Goal: Task Accomplishment & Management: Use online tool/utility

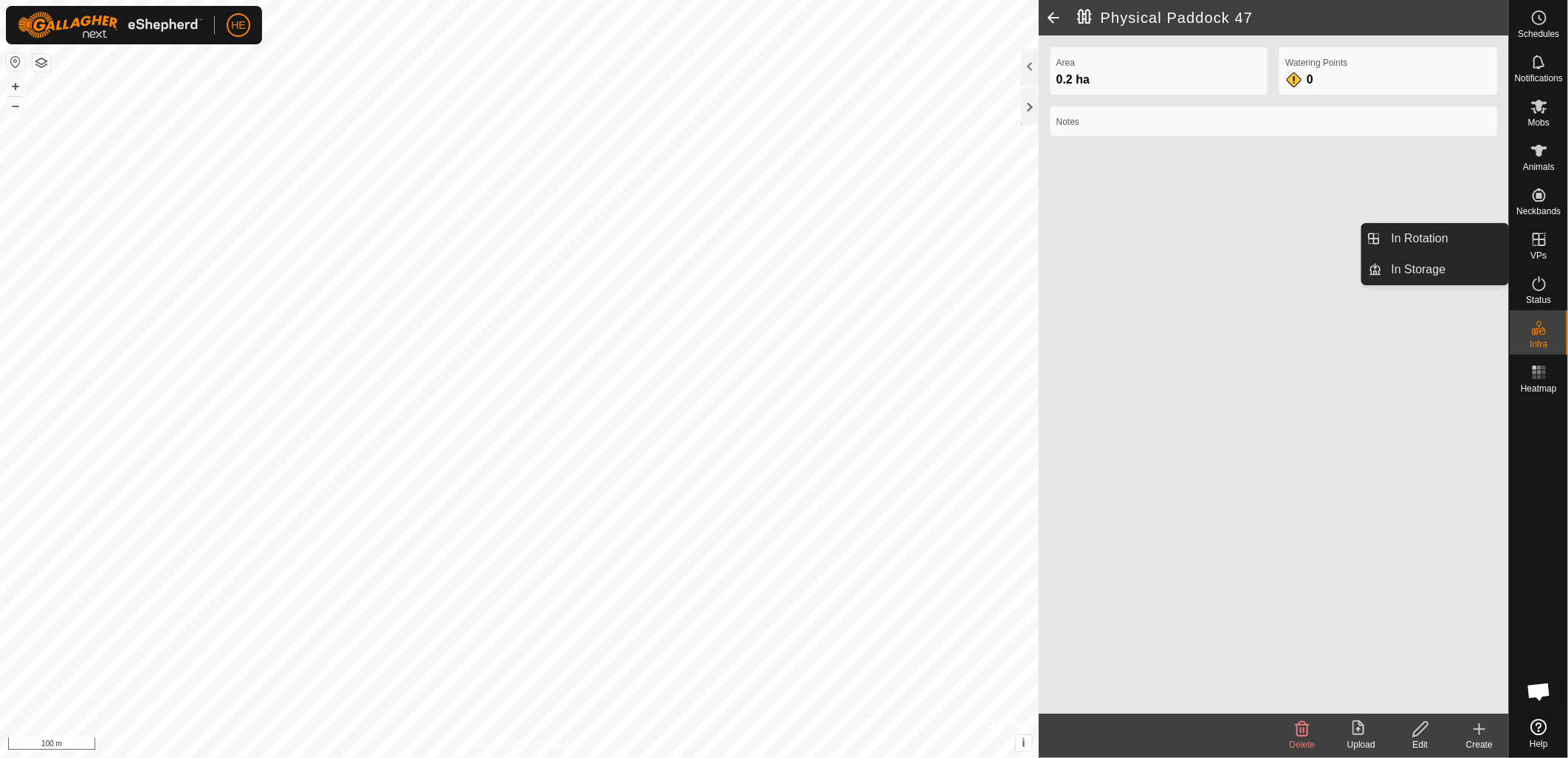
click at [1535, 242] on icon at bounding box center [1539, 239] width 18 height 18
click at [1451, 264] on link "In Storage" at bounding box center [1445, 269] width 126 height 29
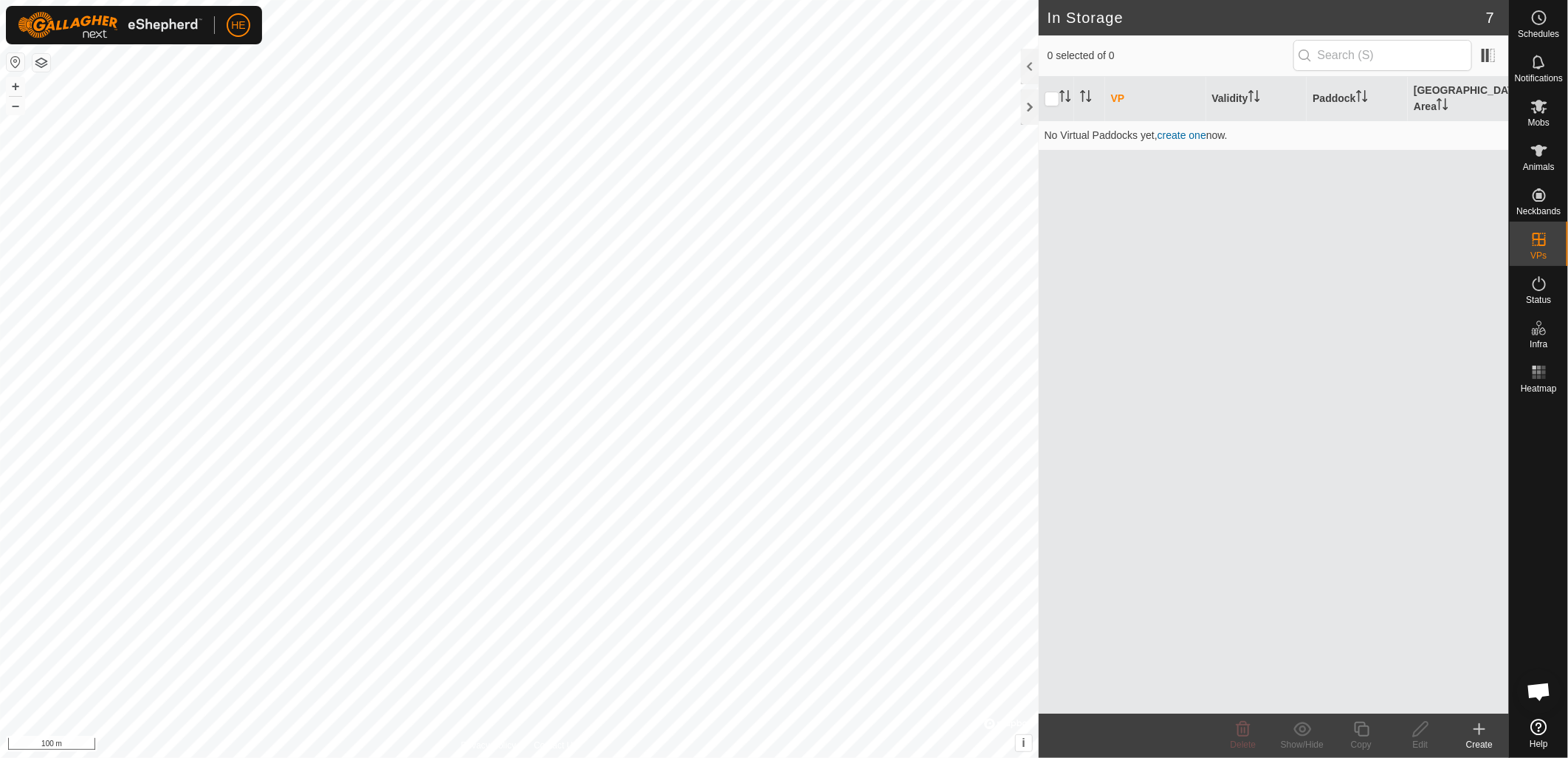
click at [1482, 735] on icon at bounding box center [1479, 729] width 18 height 18
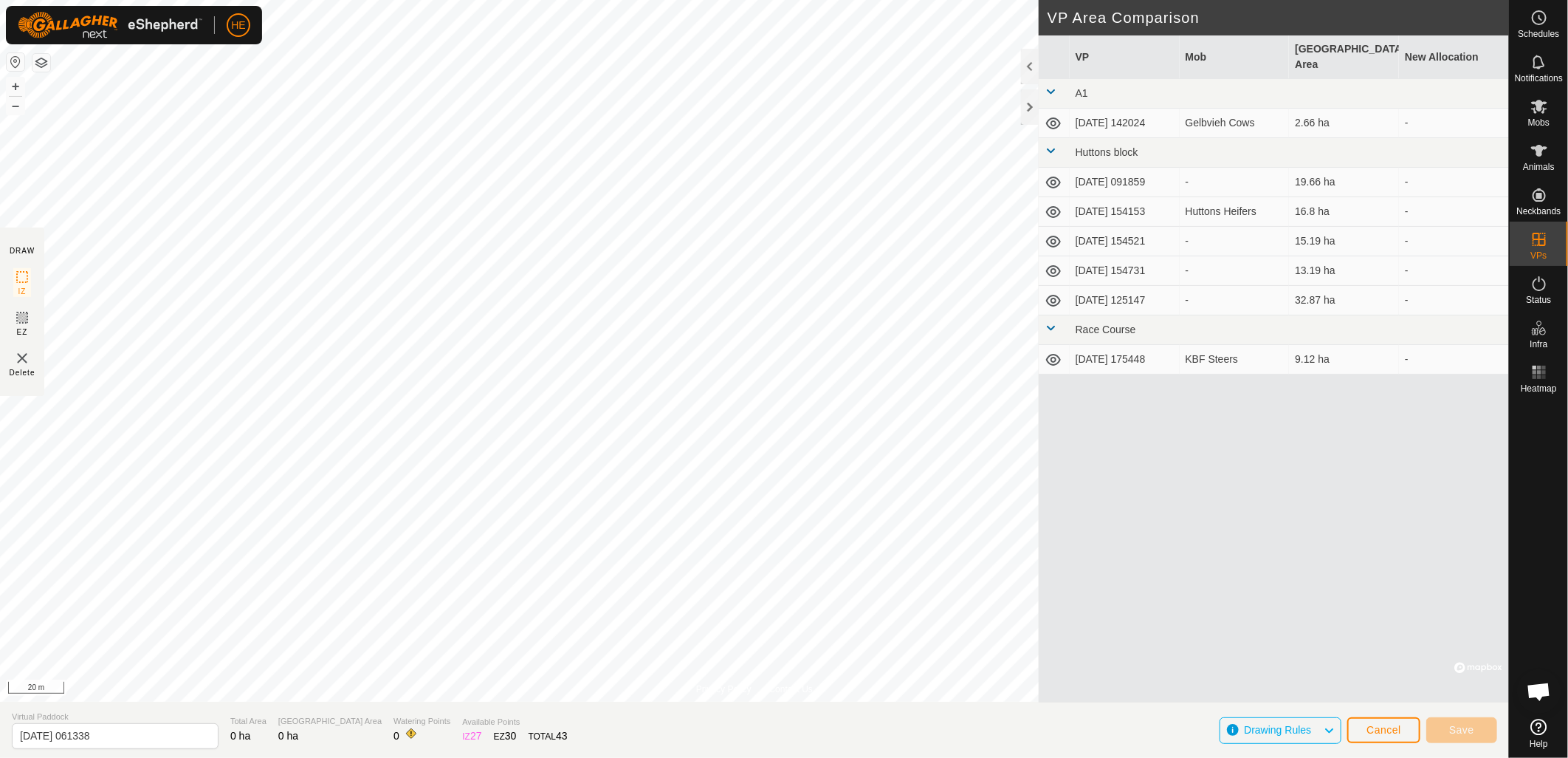
click at [1096, 208] on div "Privacy Policy Contact Us 14 0533382902 KBF Steers [DATE] 175448 + – ⇧ i © Mapb…" at bounding box center [754, 379] width 1510 height 758
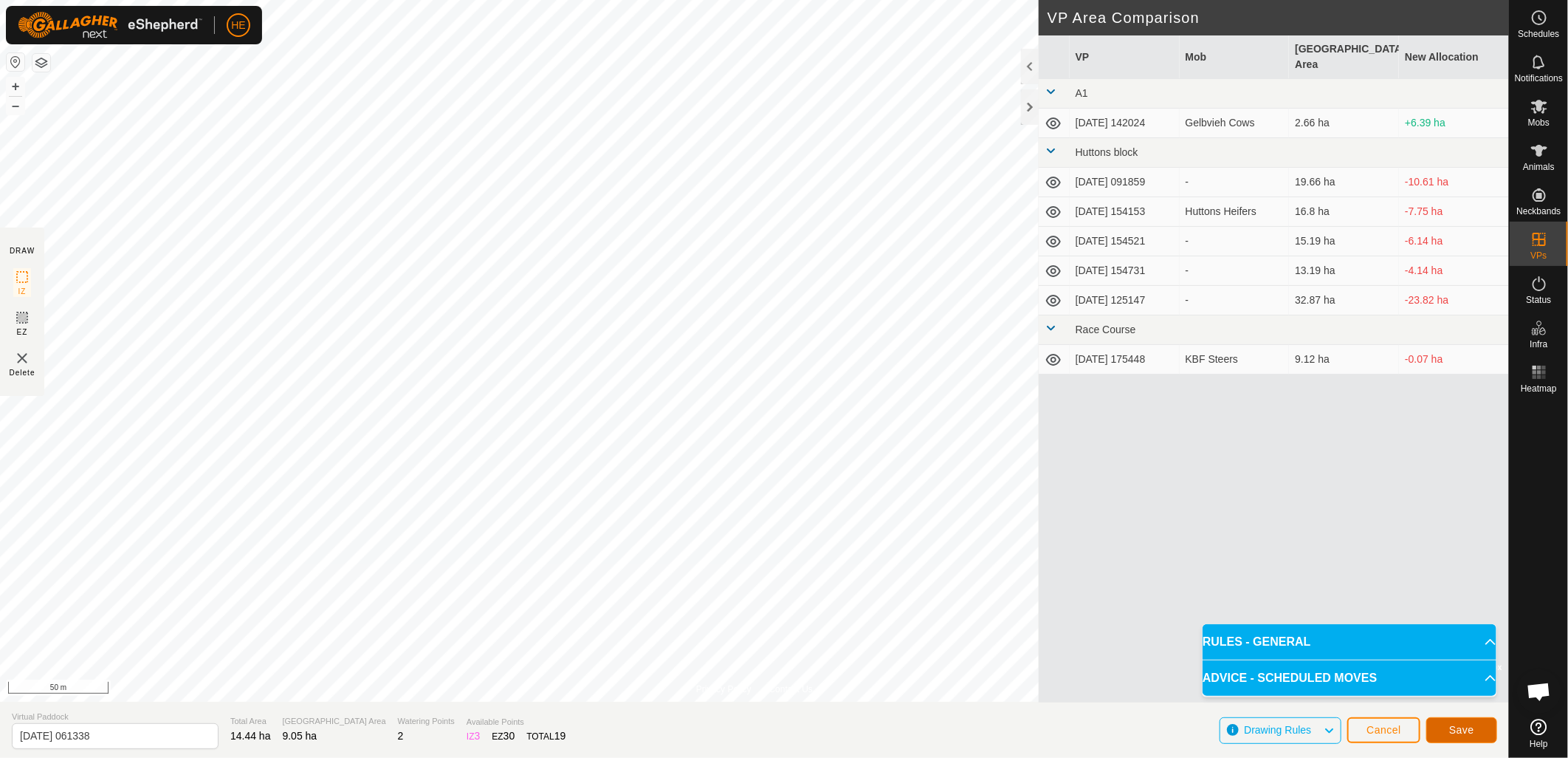
click at [1462, 728] on span "Save" at bounding box center [1462, 730] width 25 height 12
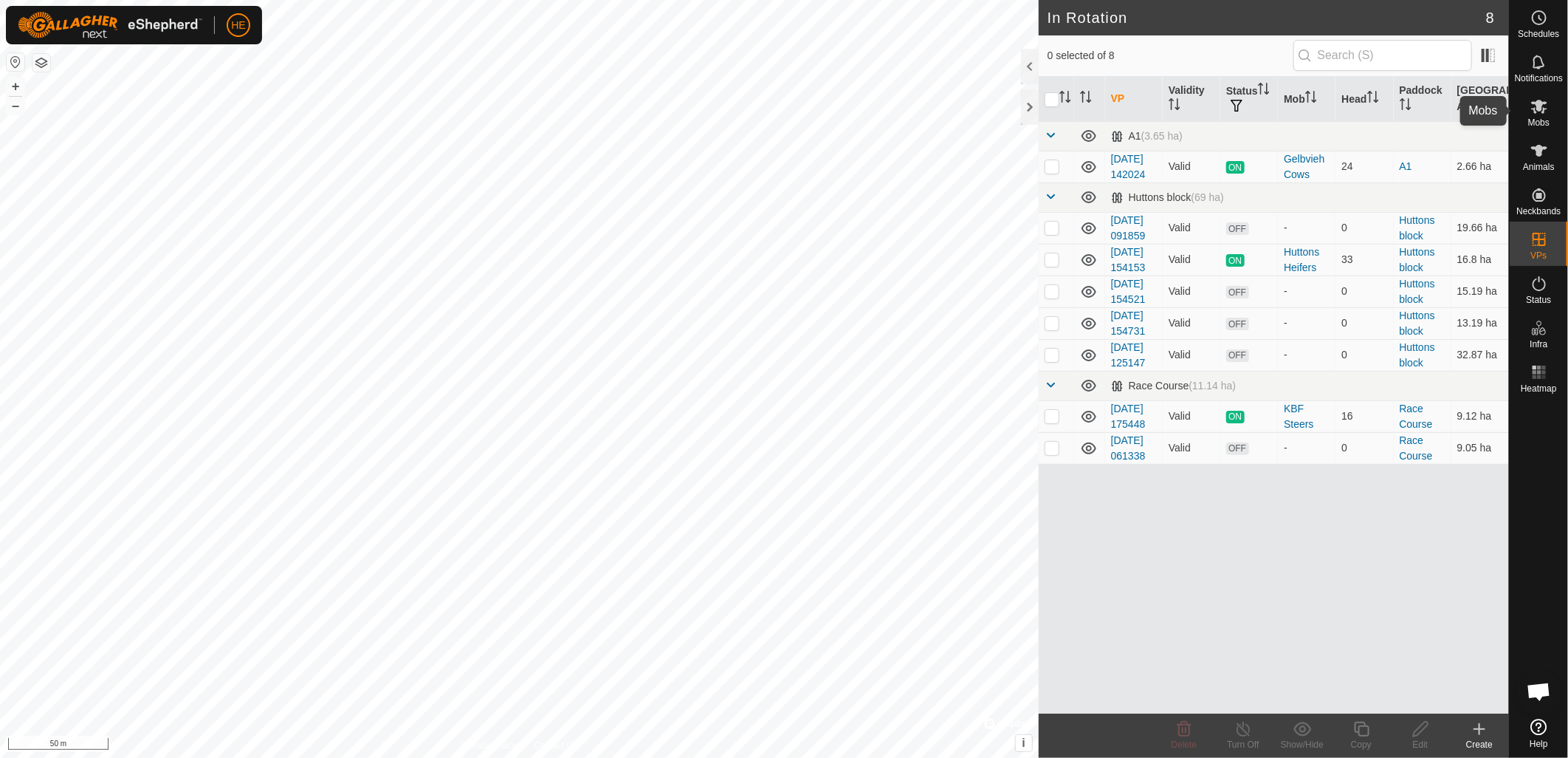
click at [1536, 105] on icon at bounding box center [1539, 106] width 16 height 14
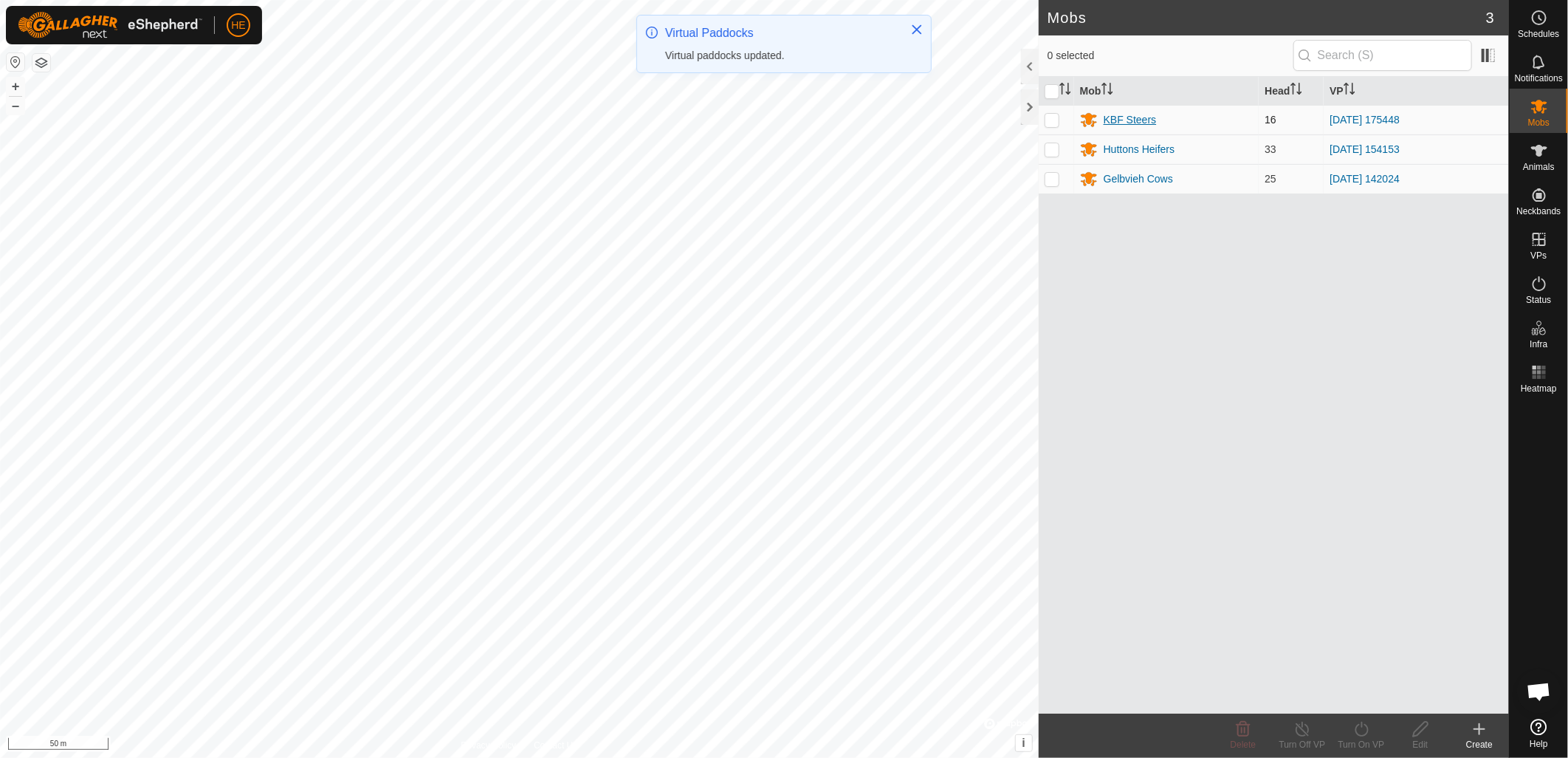
click at [1123, 123] on div "KBF Steers" at bounding box center [1130, 120] width 53 height 16
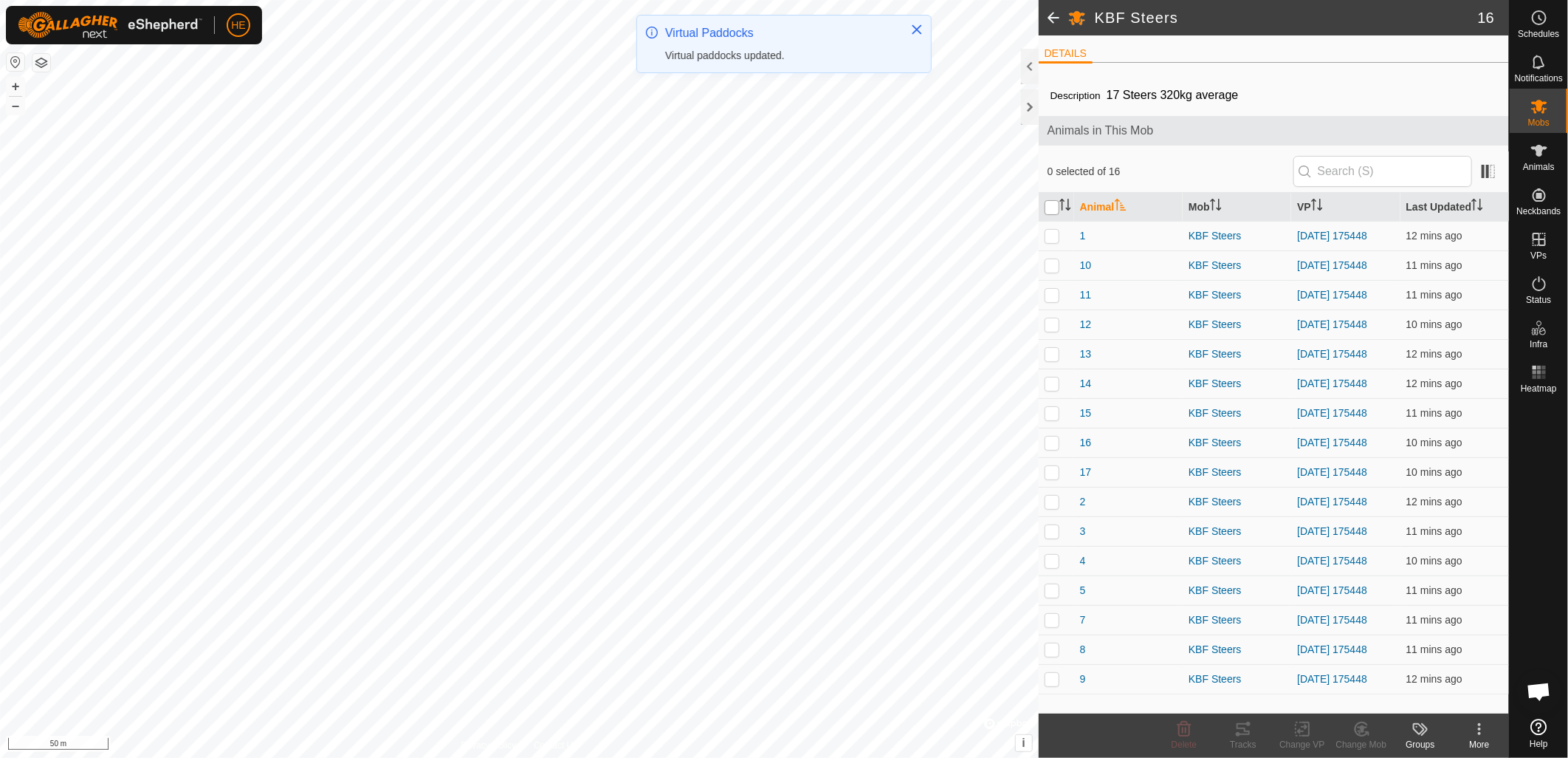
click at [1050, 206] on input "checkbox" at bounding box center [1053, 208] width 15 height 15
checkbox input "true"
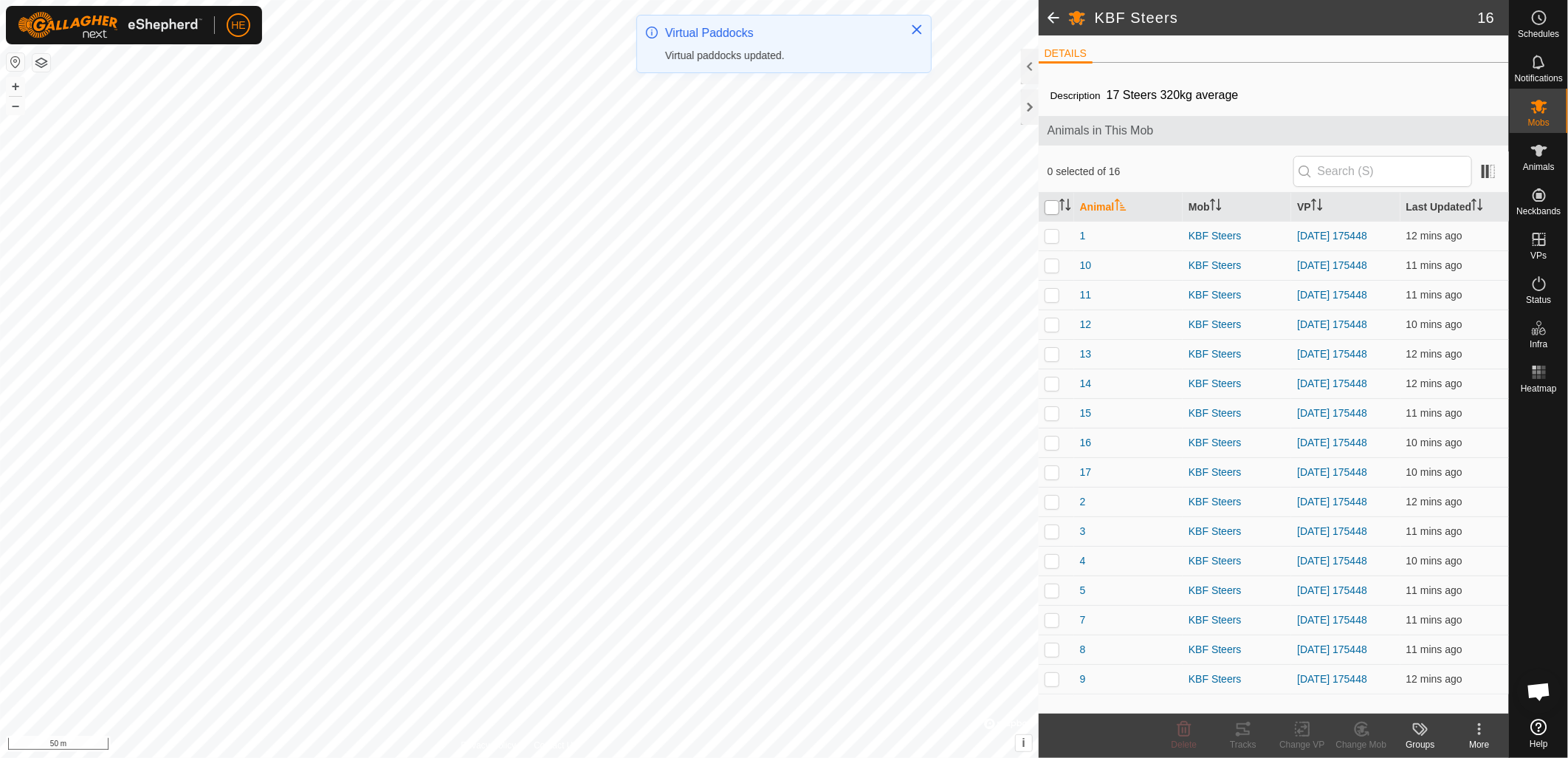
checkbox input "true"
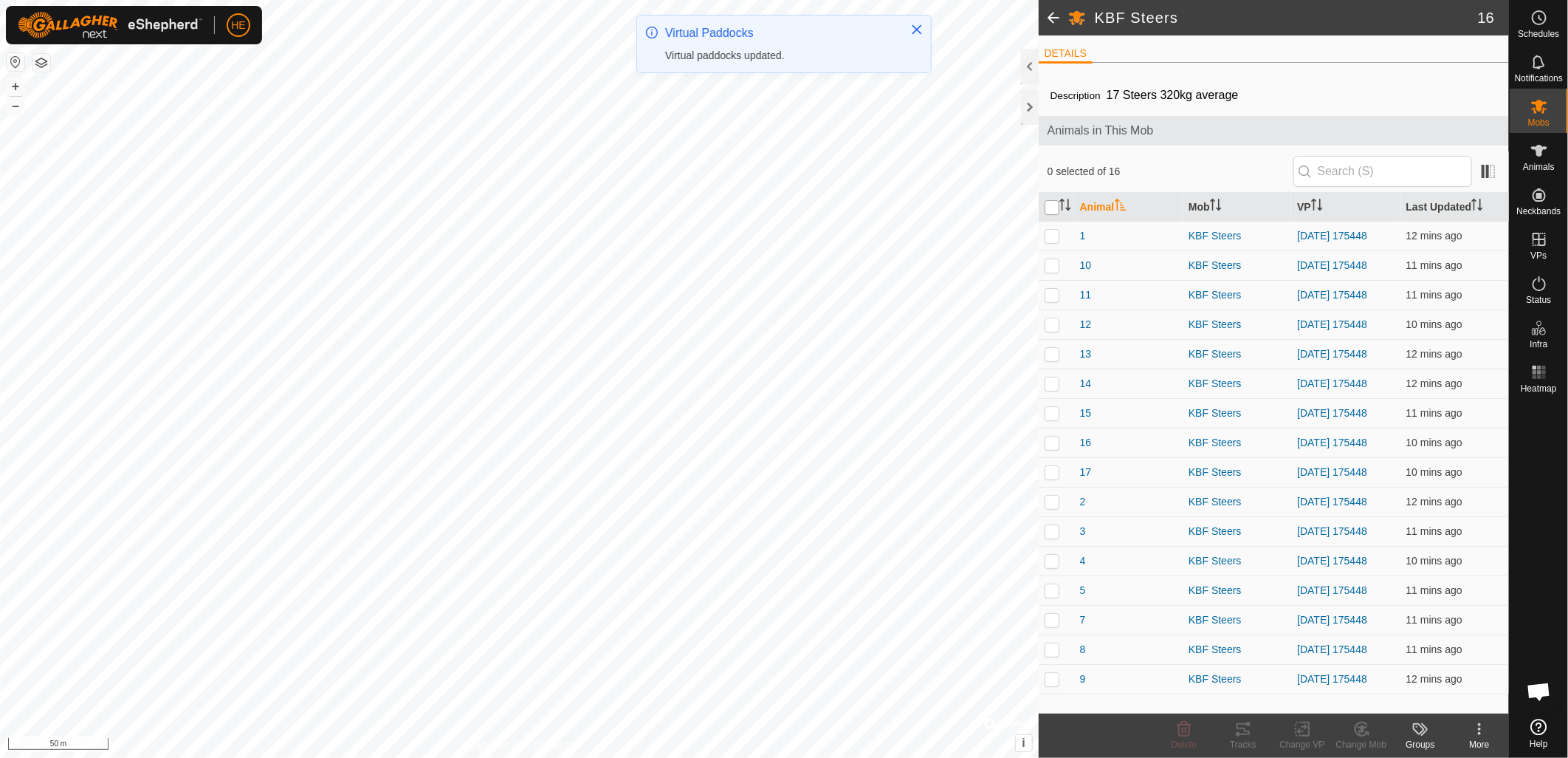
checkbox input "true"
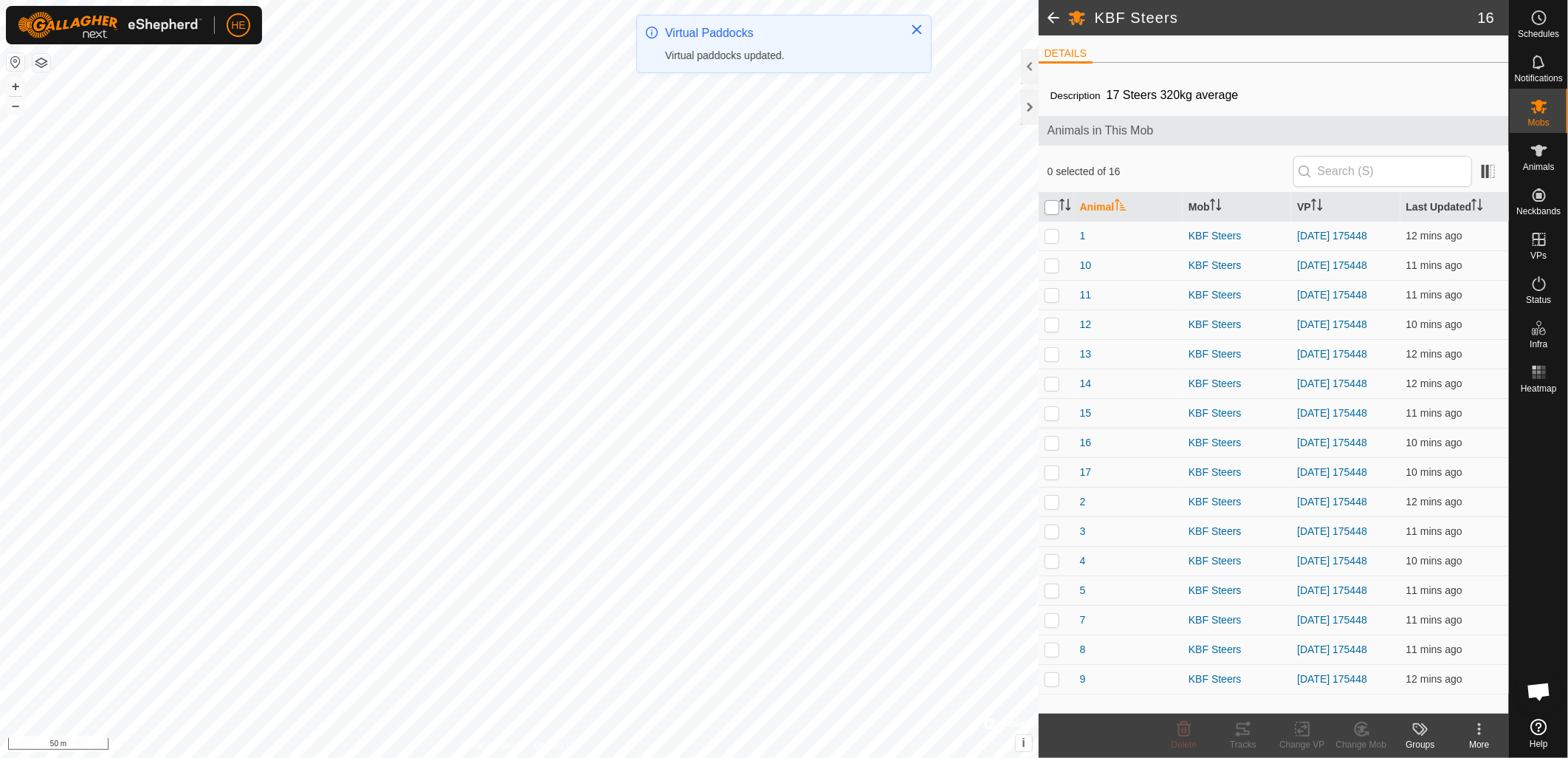
checkbox input "true"
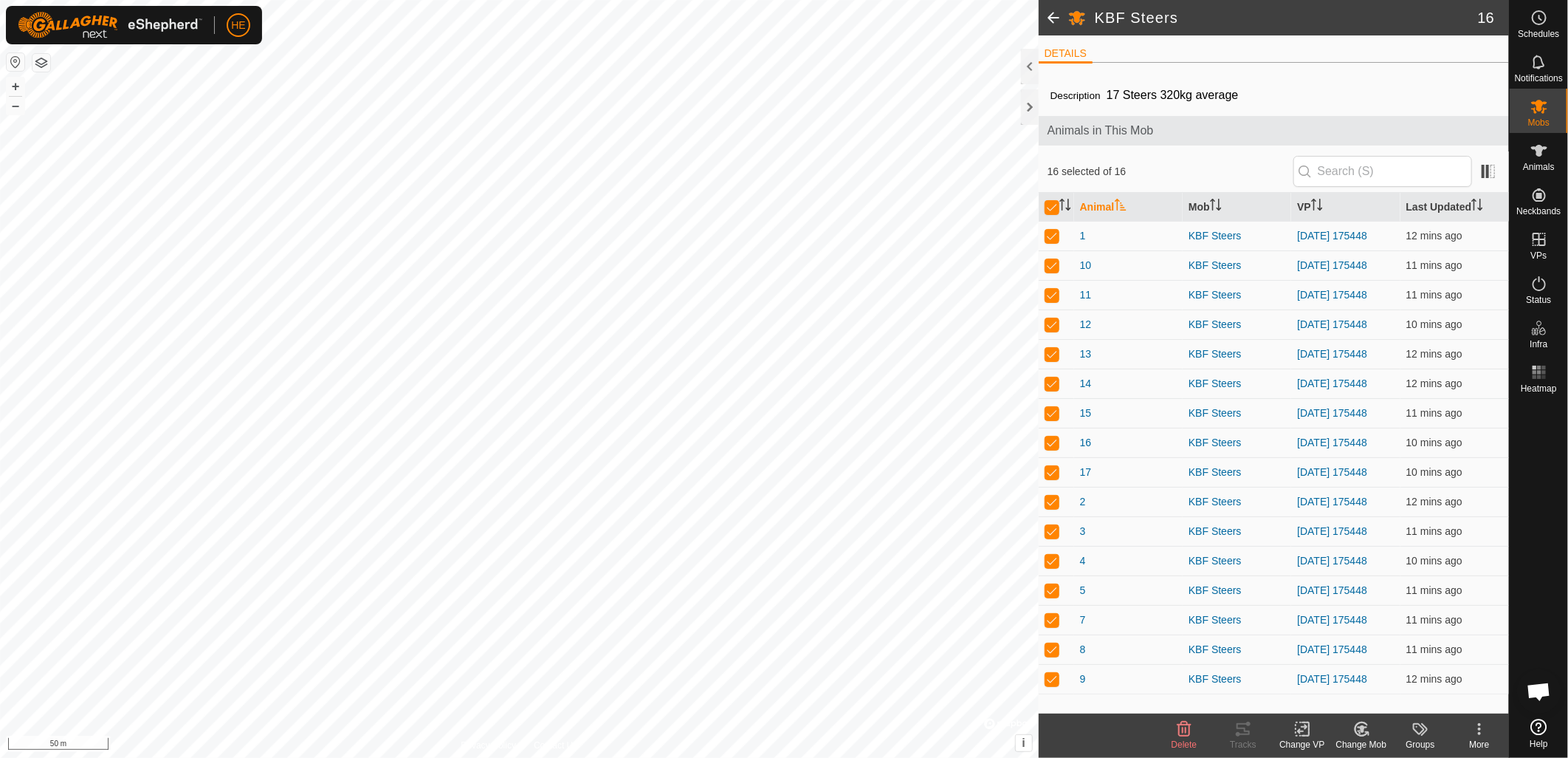
click at [1305, 740] on div "Change VP" at bounding box center [1302, 745] width 59 height 13
click at [1324, 667] on link "Choose VP..." at bounding box center [1347, 666] width 146 height 29
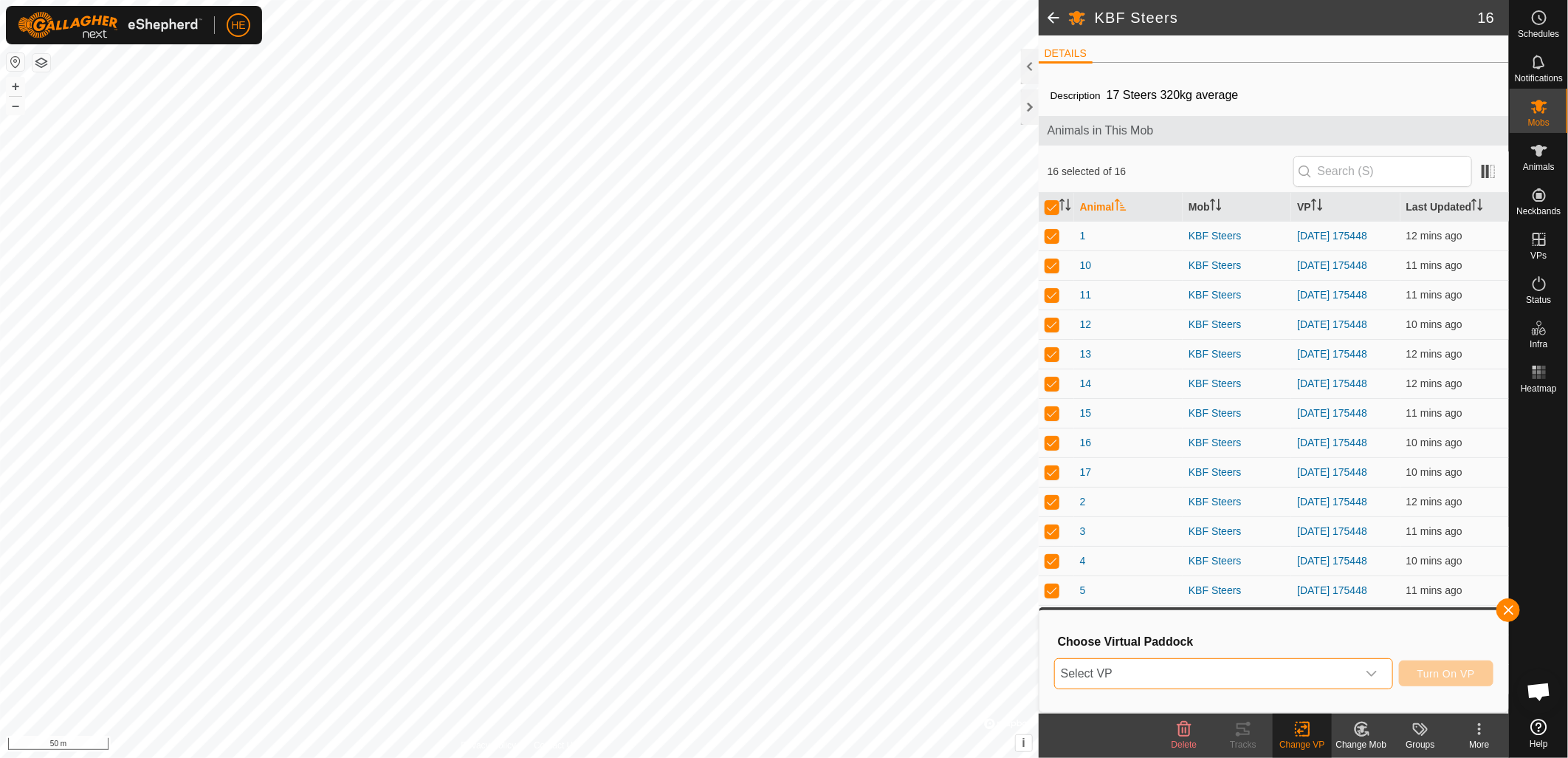
click at [1260, 677] on span "Select VP" at bounding box center [1205, 673] width 302 height 29
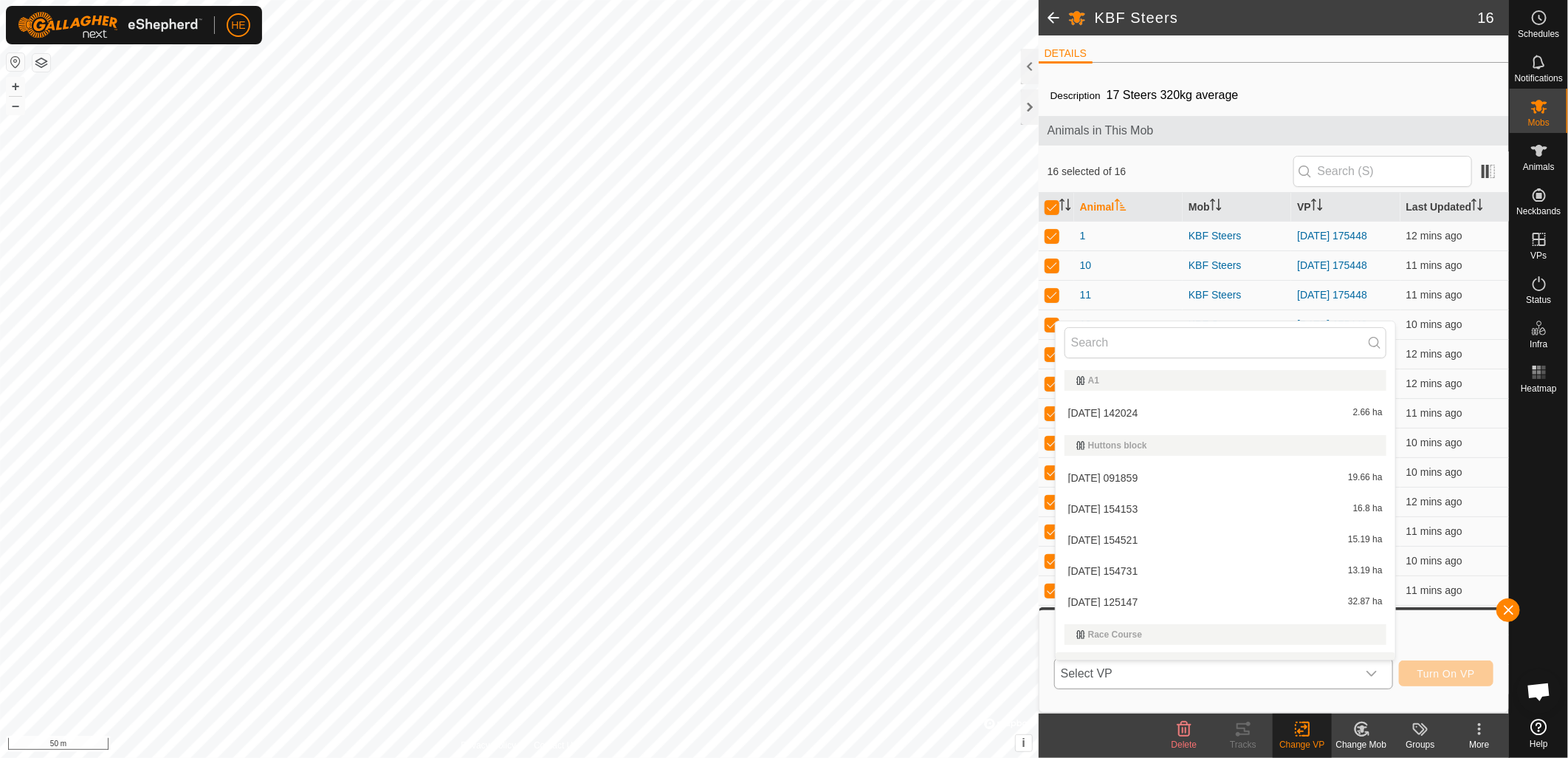
click at [1141, 675] on span "Select VP" at bounding box center [1205, 673] width 302 height 29
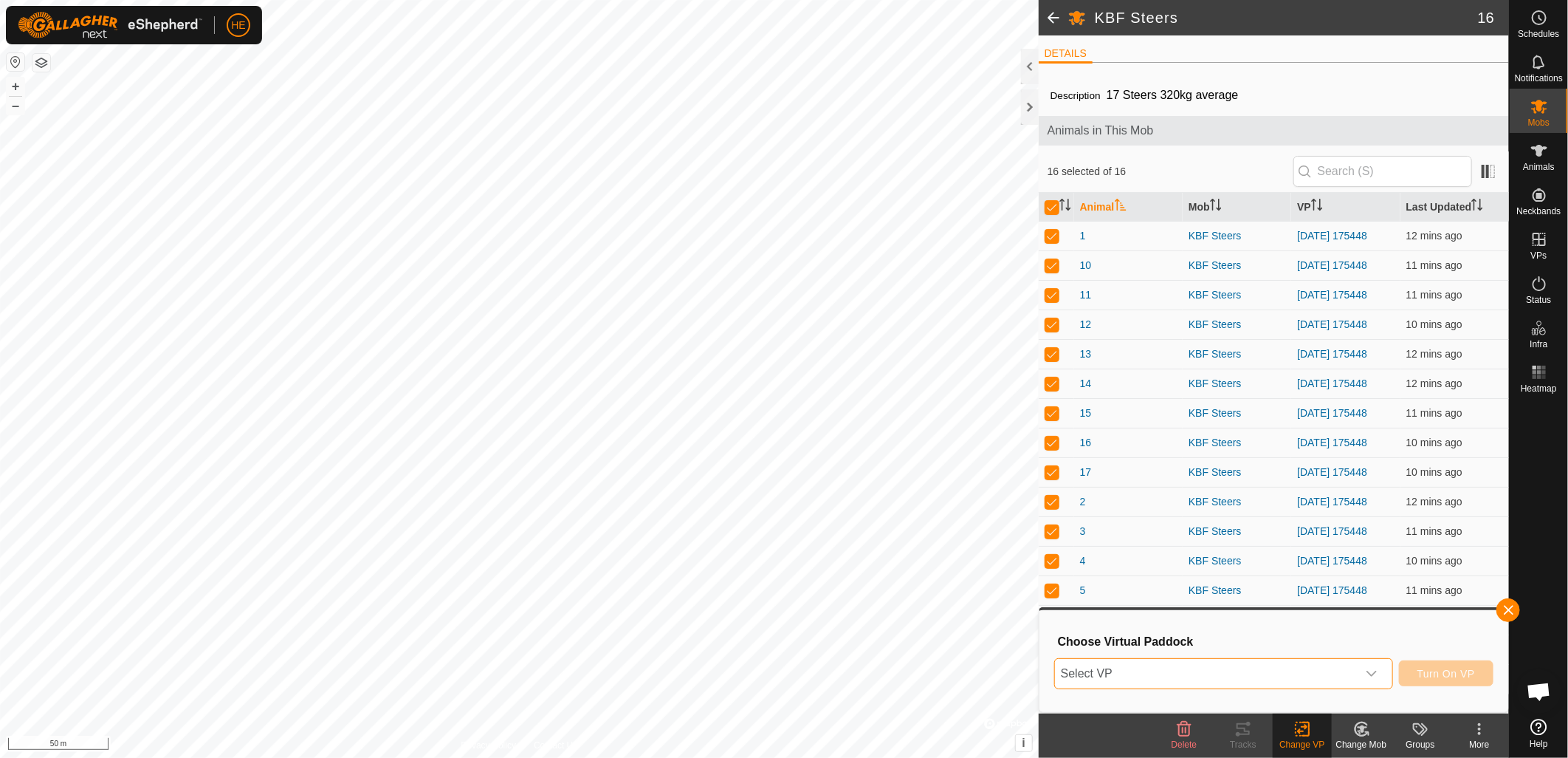
click at [1116, 676] on span "Select VP" at bounding box center [1205, 673] width 302 height 29
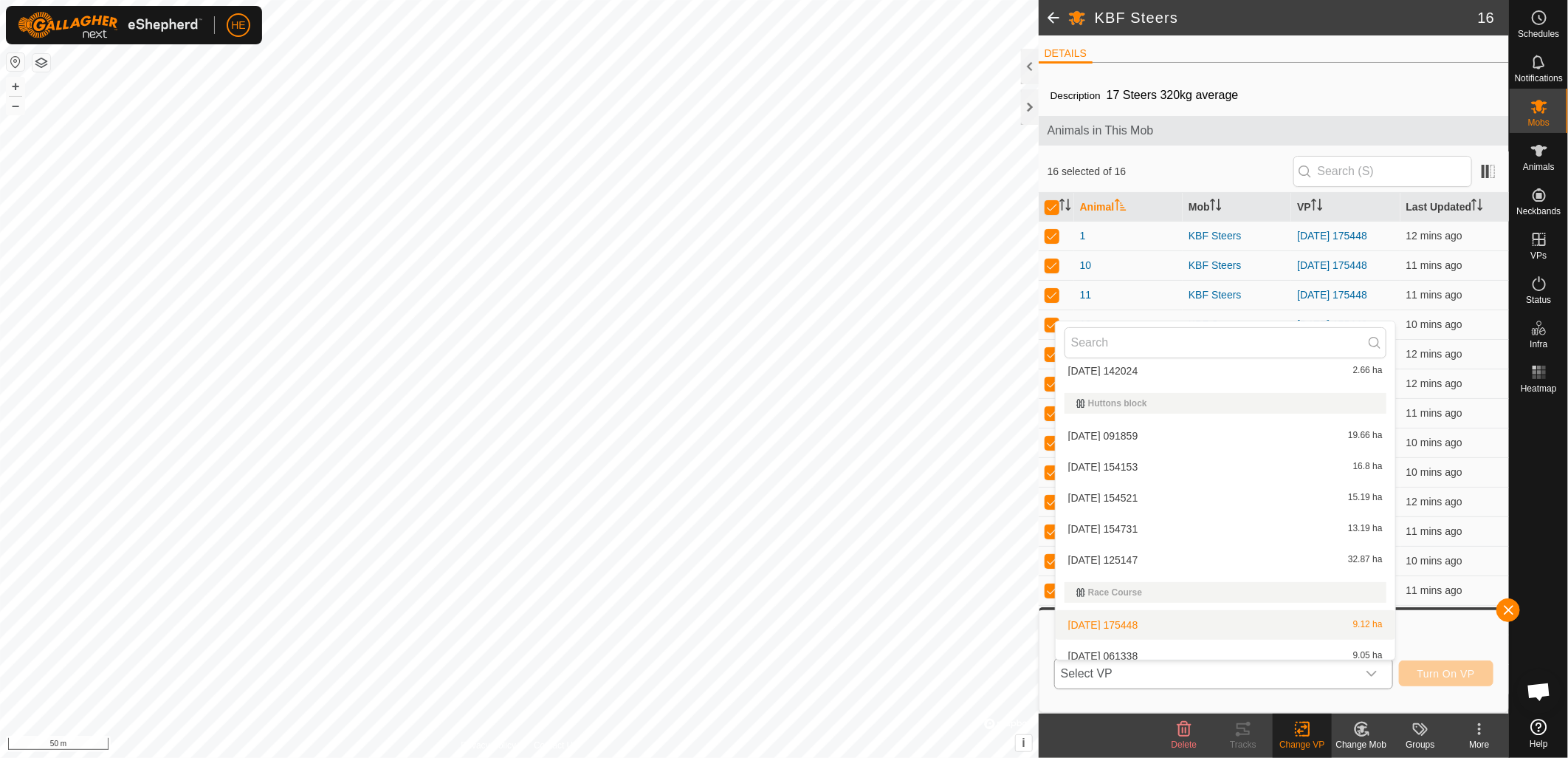
scroll to position [53, 0]
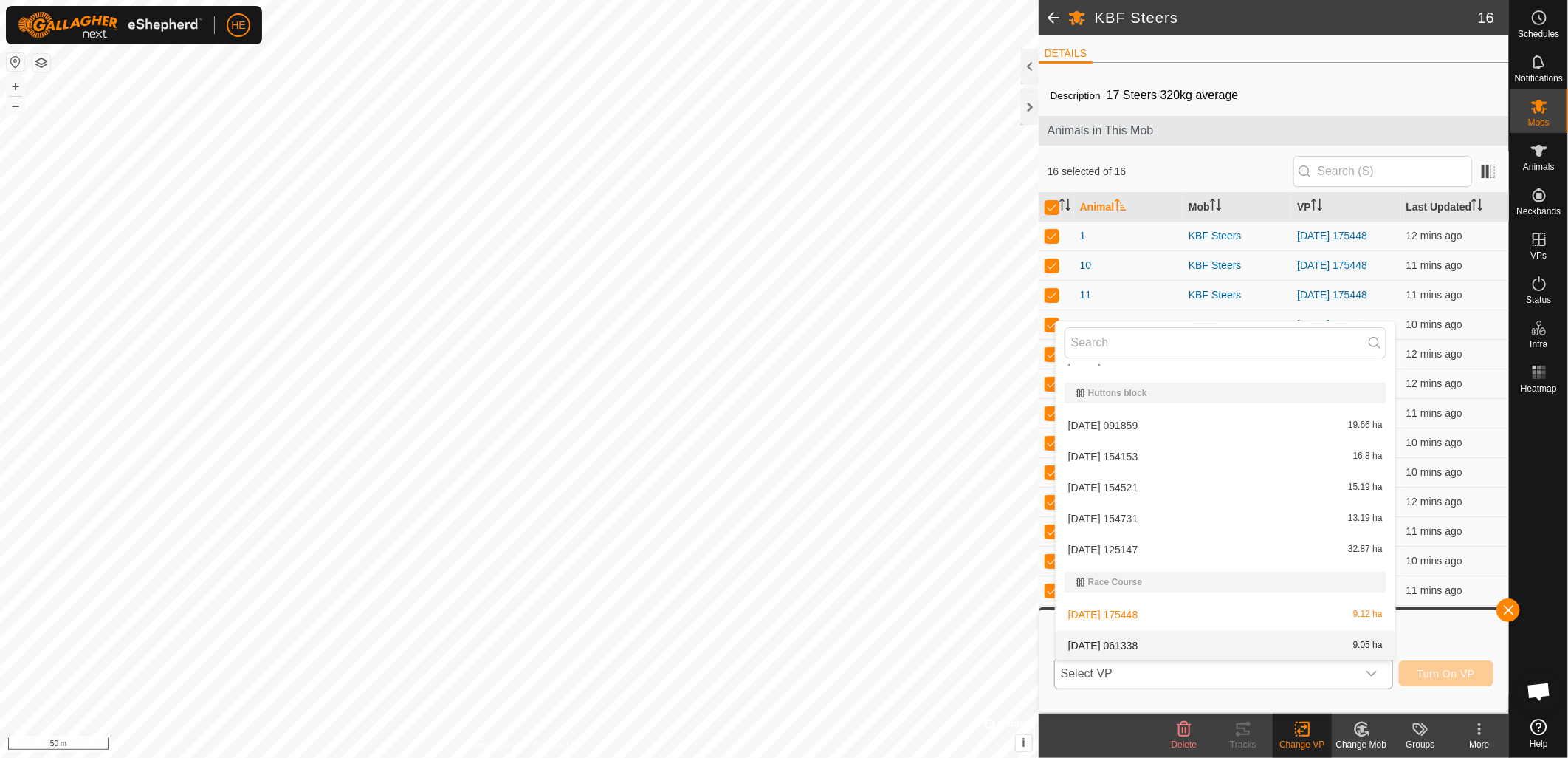
click at [1118, 640] on li "[DATE] 061338 9.05 ha" at bounding box center [1225, 645] width 340 height 29
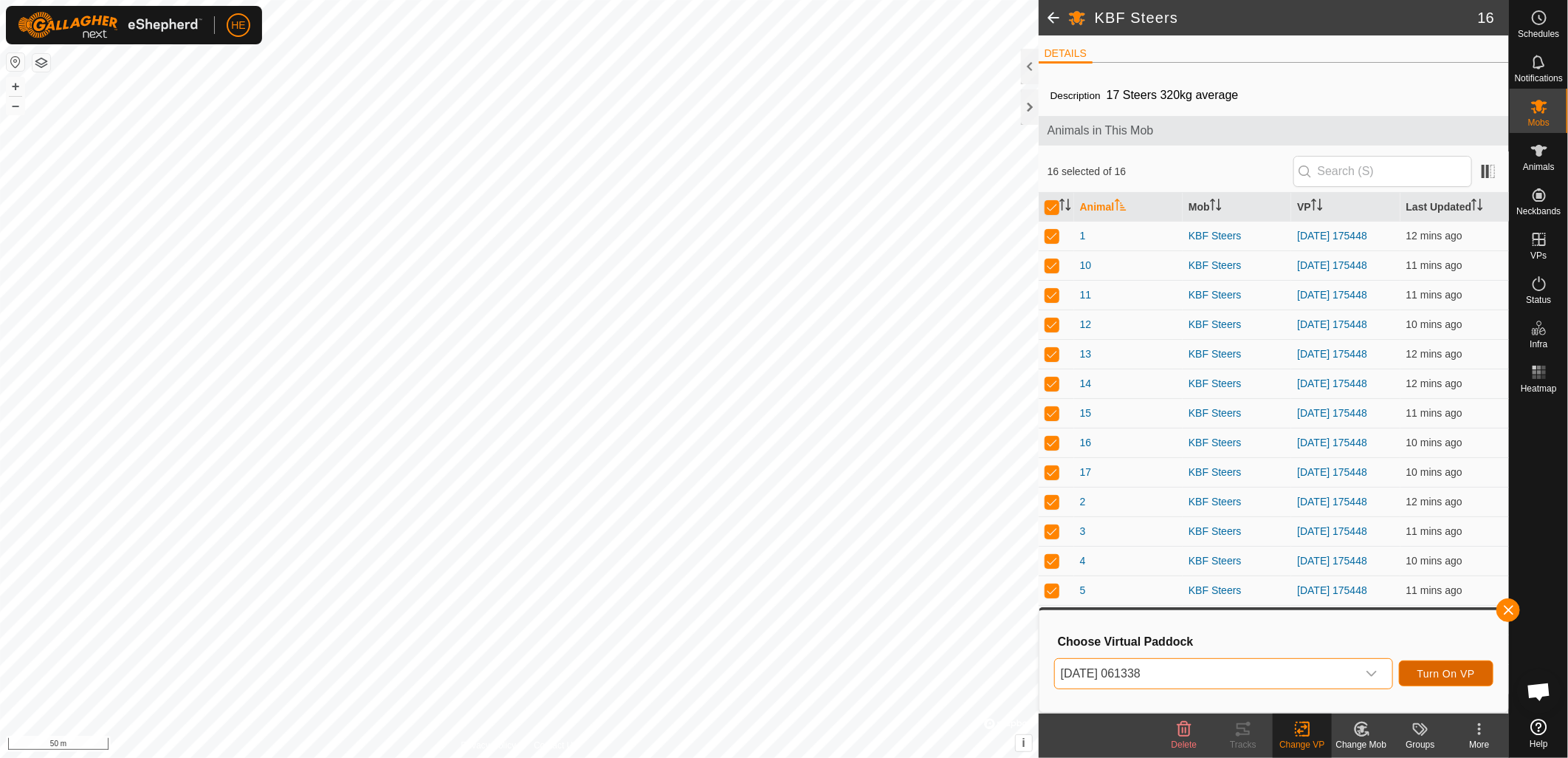
click at [1447, 673] on span "Turn On VP" at bounding box center [1446, 674] width 58 height 12
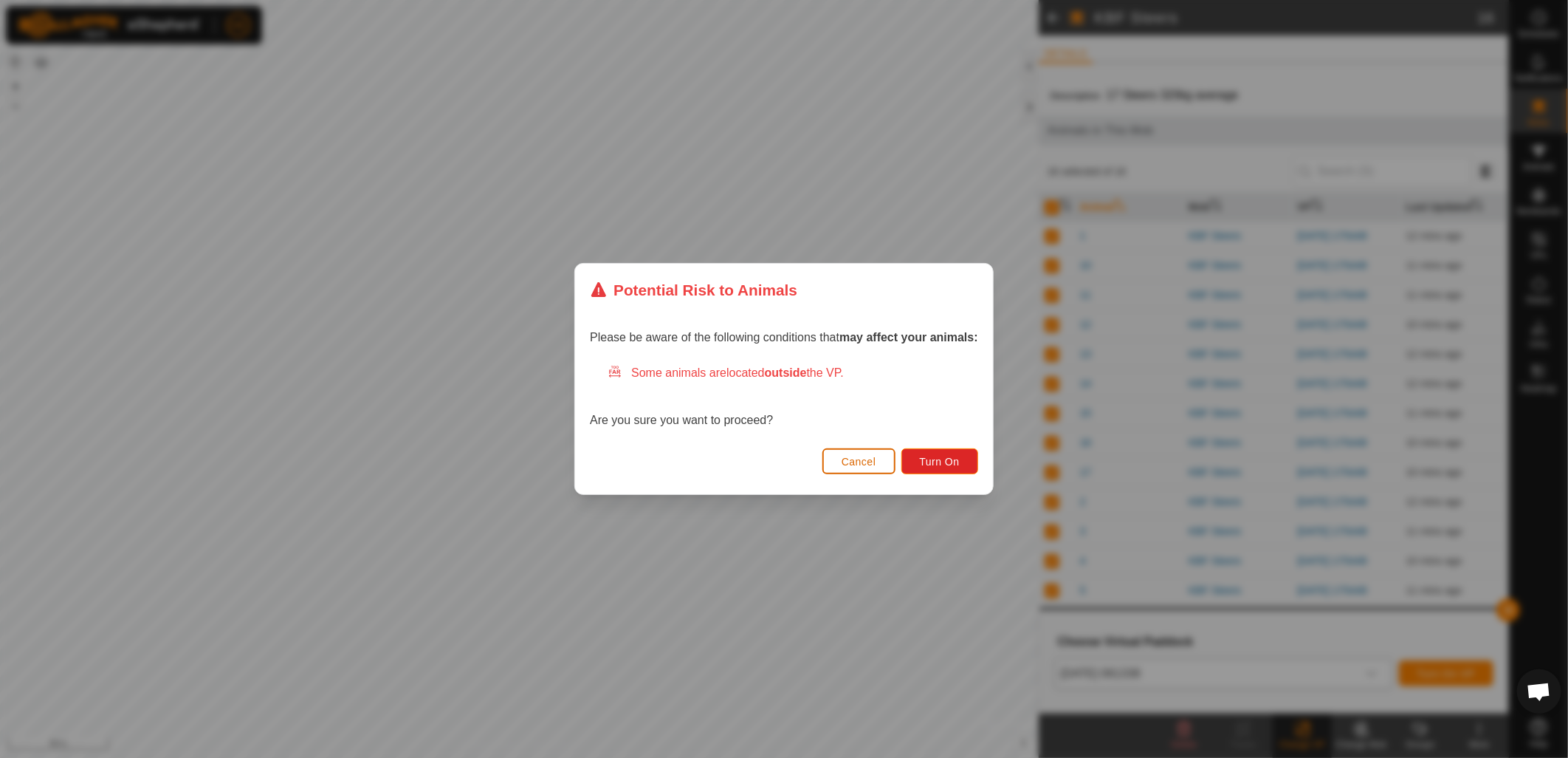
click at [866, 460] on span "Cancel" at bounding box center [860, 461] width 35 height 12
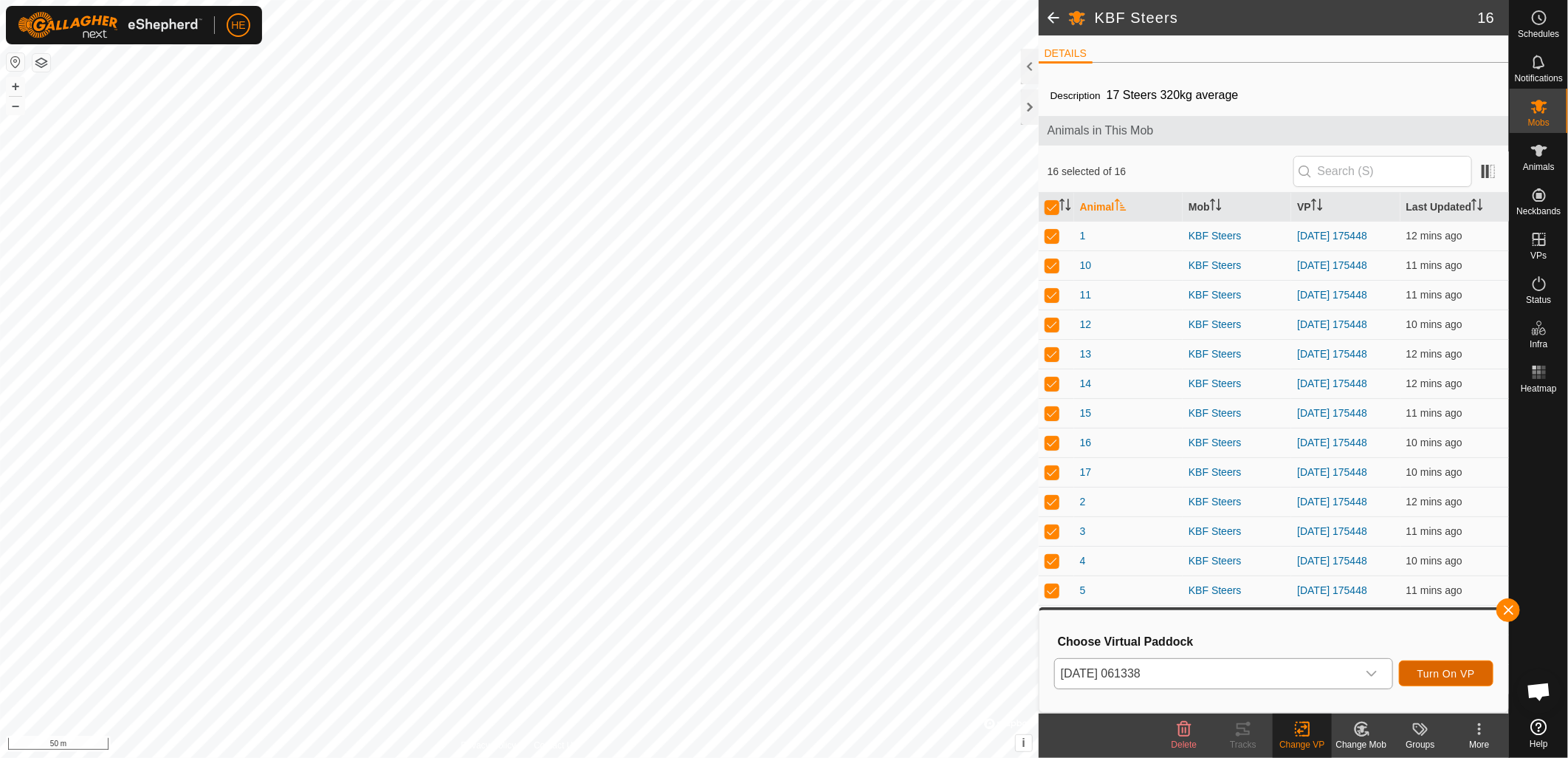
click at [1453, 674] on span "Turn On VP" at bounding box center [1446, 674] width 58 height 12
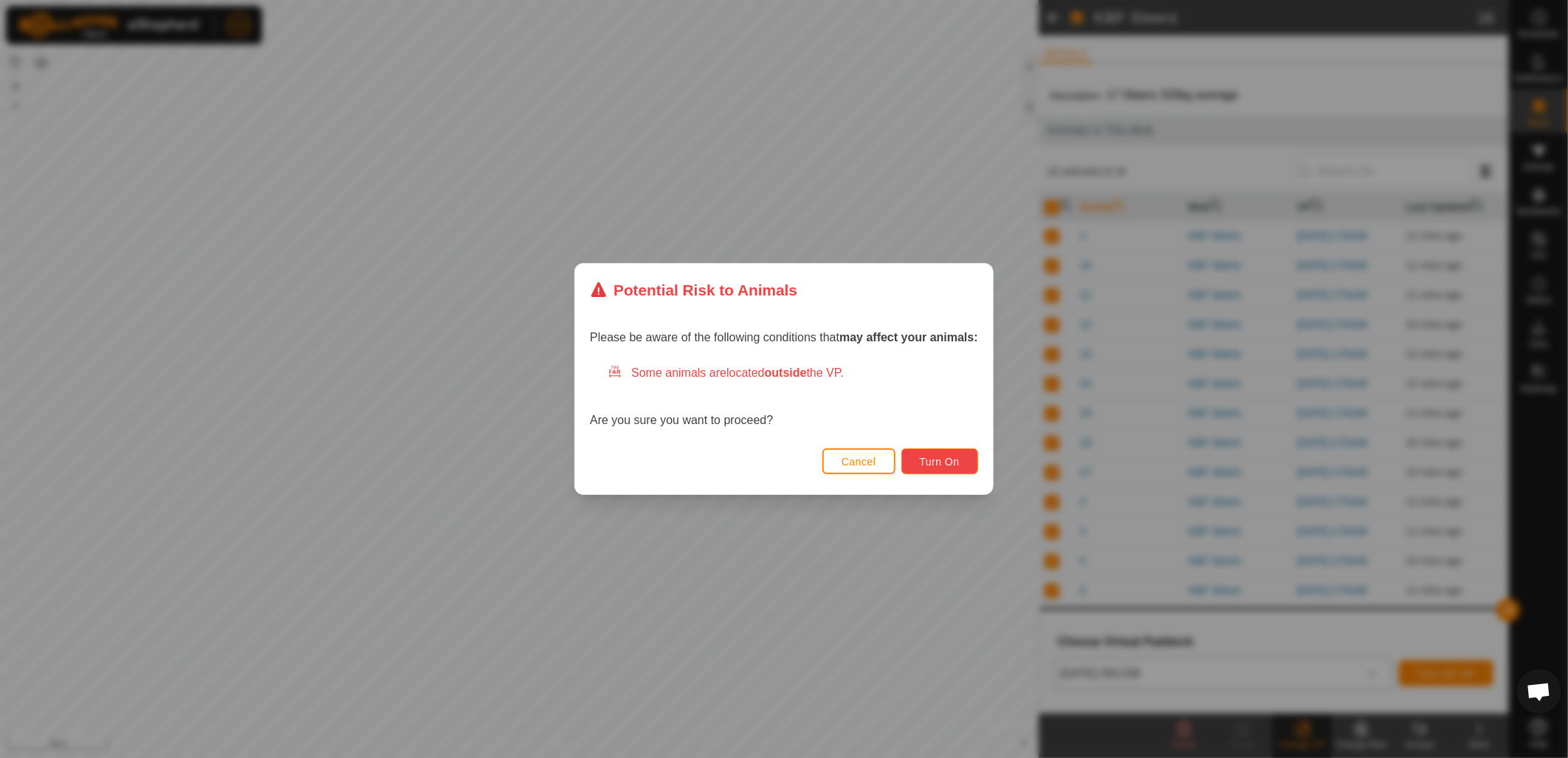
click at [957, 463] on span "Turn On" at bounding box center [940, 461] width 40 height 12
